Goal: Find specific page/section: Find specific page/section

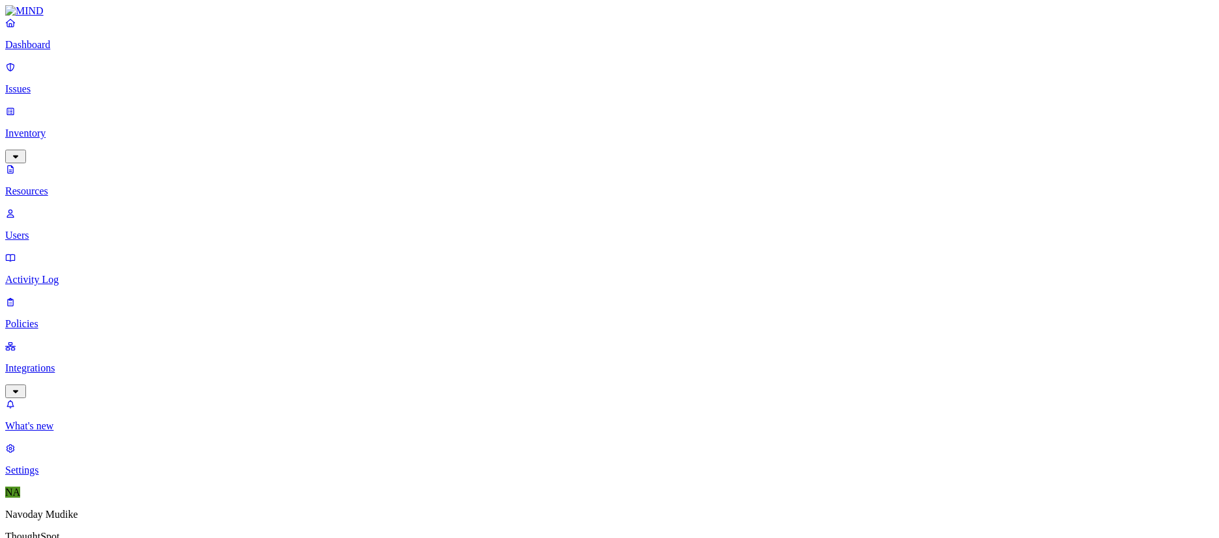
click at [84, 230] on p "Users" at bounding box center [609, 236] width 1209 height 12
type input "[PERSON_NAME] j"
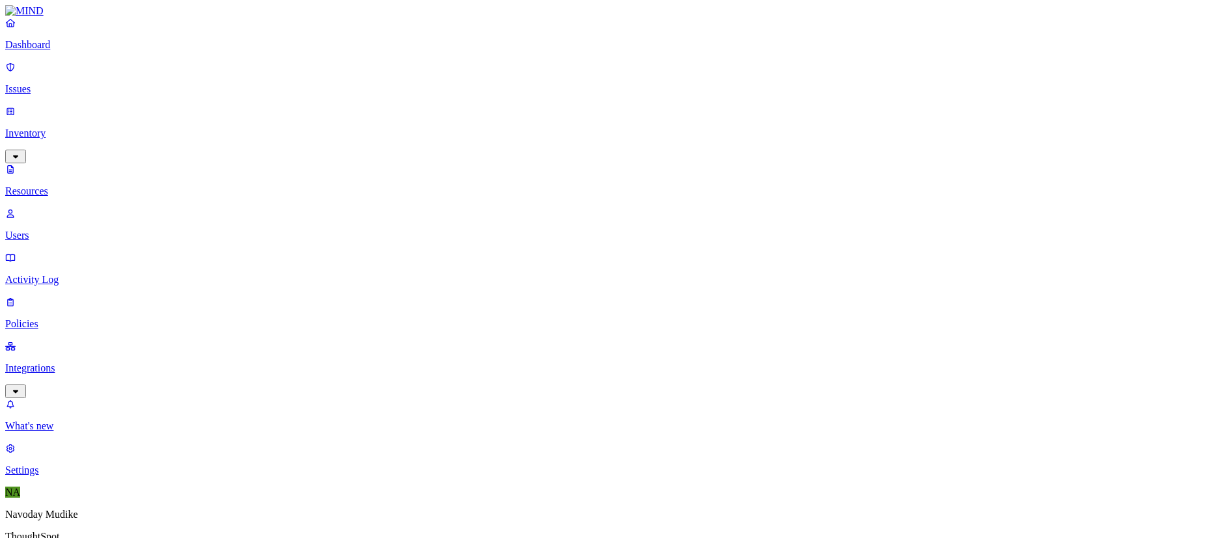
scroll to position [5, 0]
